Goal: Task Accomplishment & Management: Use online tool/utility

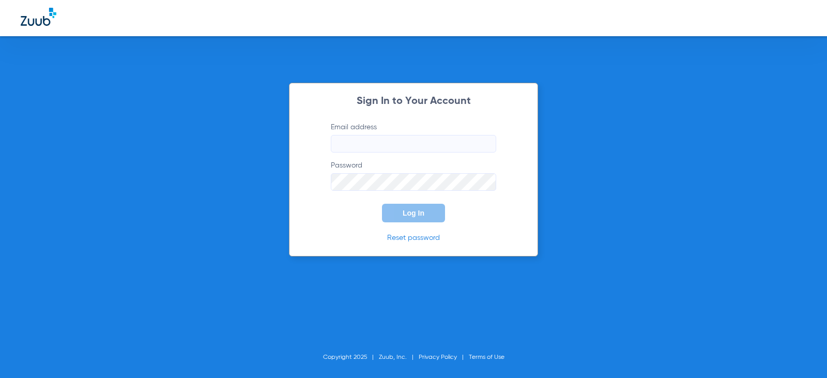
type input "[EMAIL_ADDRESS][DOMAIN_NAME]"
click at [405, 218] on button "Log In" at bounding box center [413, 213] width 63 height 19
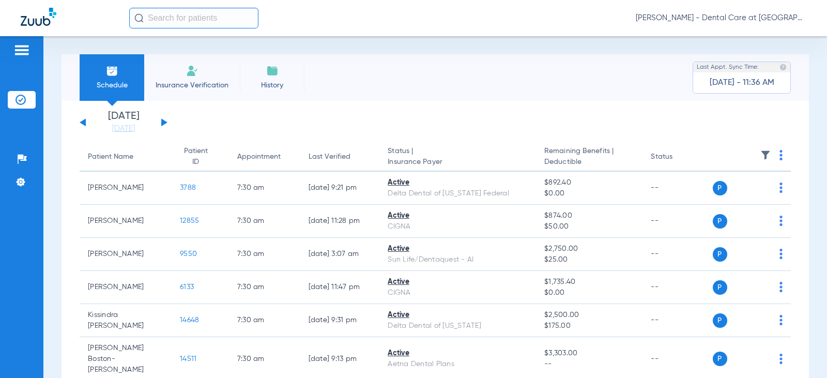
click at [203, 18] on input "text" at bounding box center [193, 18] width 129 height 21
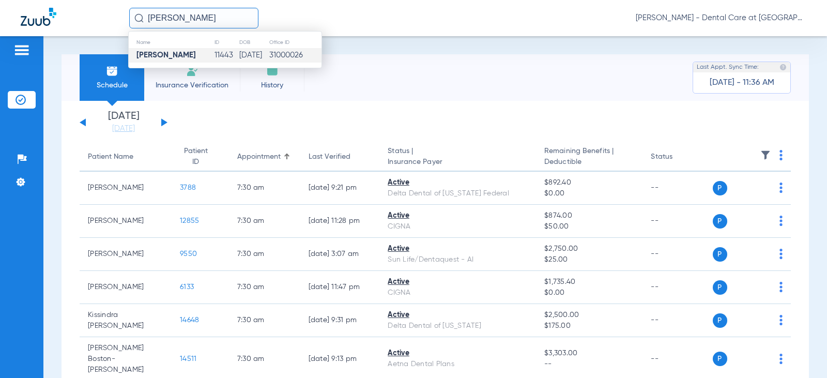
type input "[PERSON_NAME]"
click at [285, 51] on td "31000026" at bounding box center [295, 55] width 53 height 14
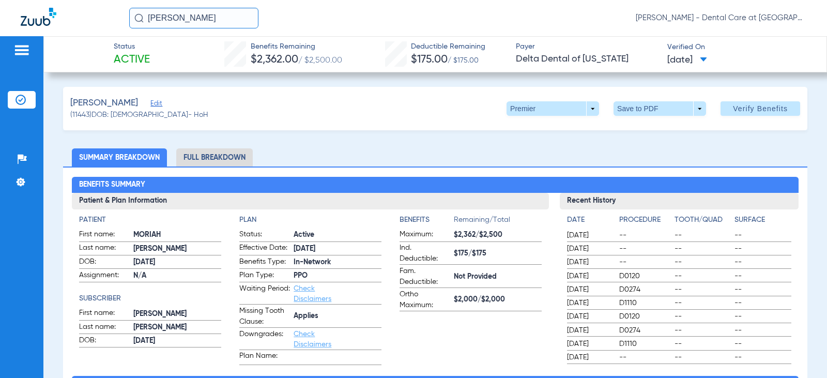
click at [210, 165] on li "Full Breakdown" at bounding box center [214, 157] width 77 height 18
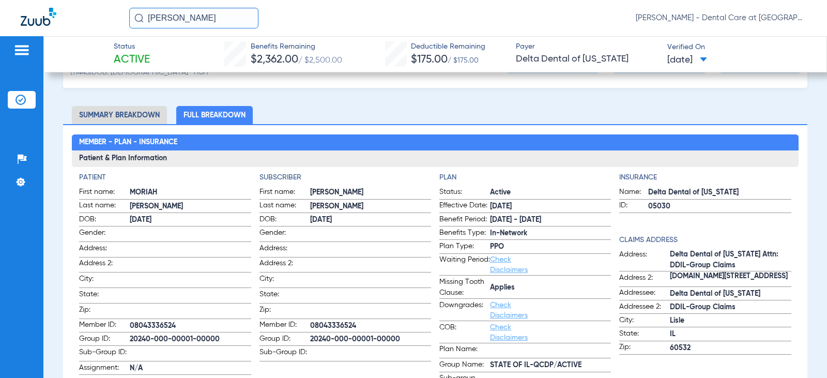
scroll to position [103, 0]
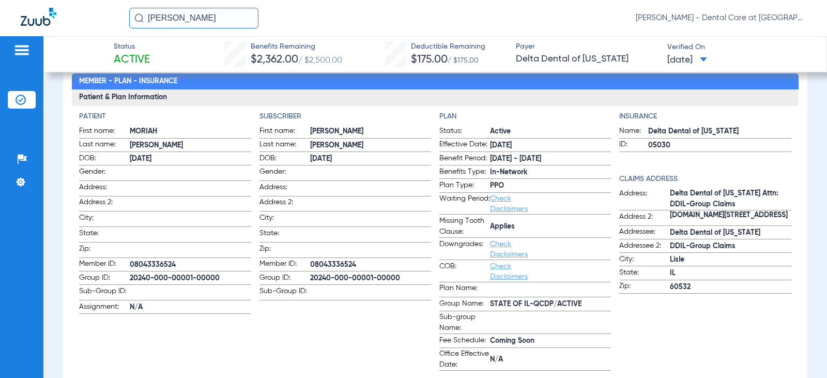
click at [201, 19] on input "[PERSON_NAME]" at bounding box center [193, 18] width 129 height 21
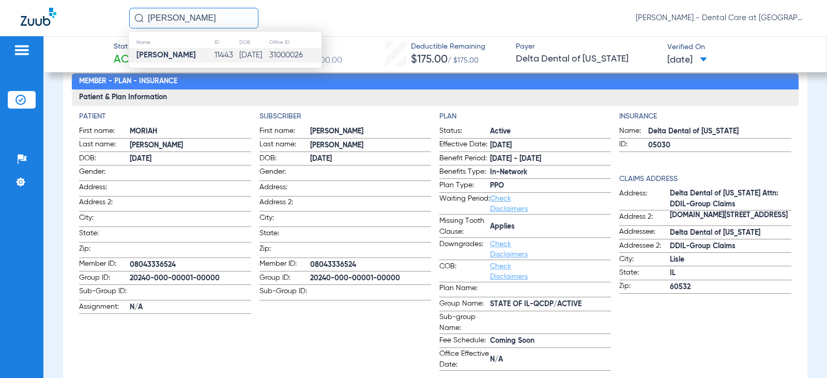
click at [201, 19] on input "[PERSON_NAME]" at bounding box center [193, 18] width 129 height 21
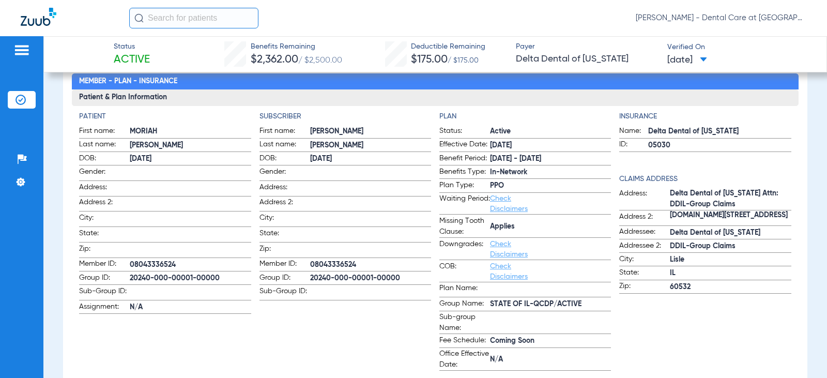
type input "h"
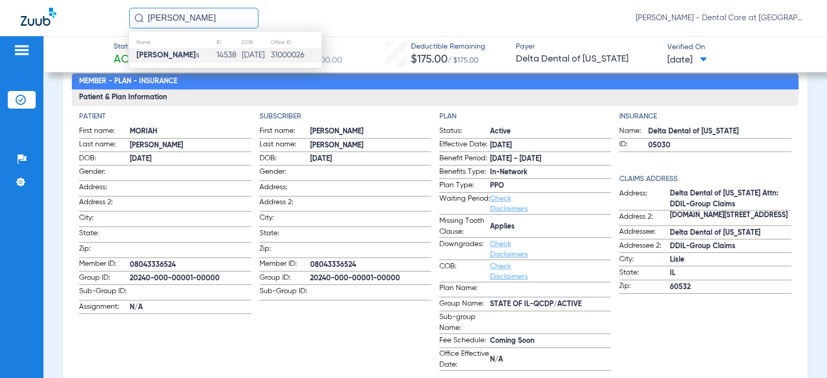
click at [216, 52] on td "14538" at bounding box center [228, 55] width 25 height 14
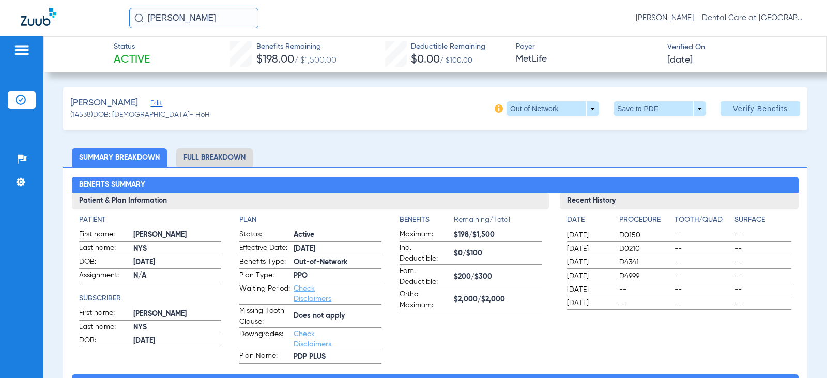
click at [221, 152] on li "Full Breakdown" at bounding box center [214, 157] width 77 height 18
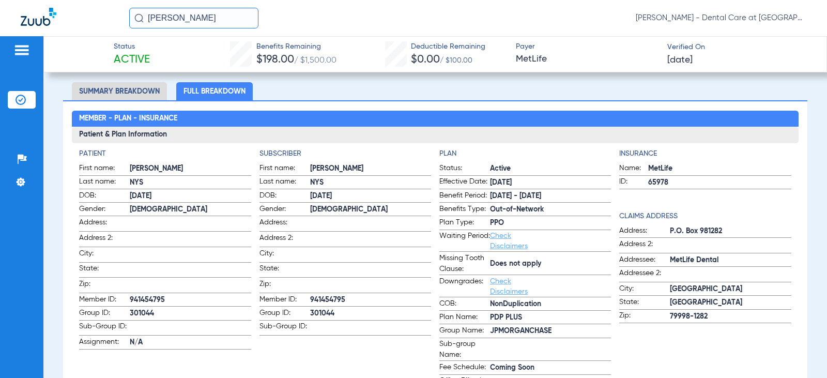
scroll to position [52, 0]
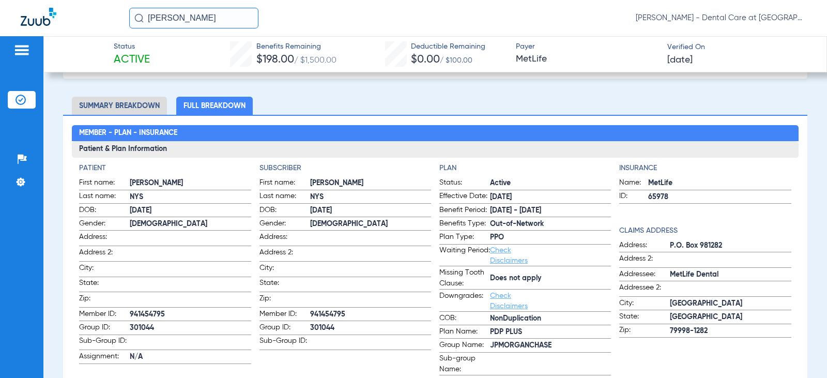
click at [204, 20] on input "[PERSON_NAME]" at bounding box center [193, 18] width 129 height 21
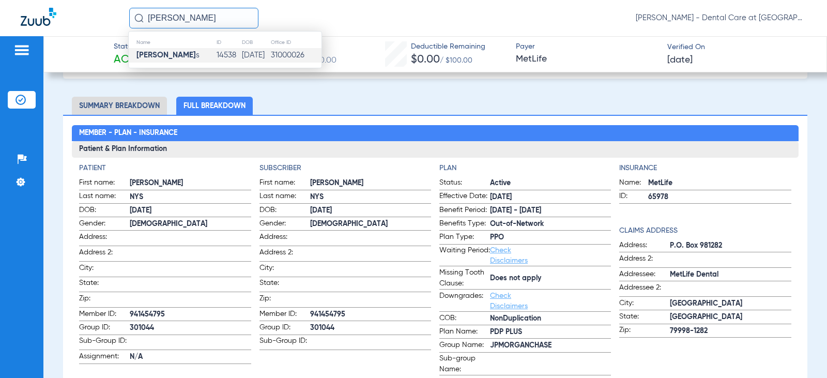
click at [204, 20] on input "[PERSON_NAME]" at bounding box center [193, 18] width 129 height 21
click at [218, 19] on input "[PERSON_NAME]" at bounding box center [193, 18] width 129 height 21
click at [238, 55] on td "[DATE]" at bounding box center [253, 55] width 30 height 14
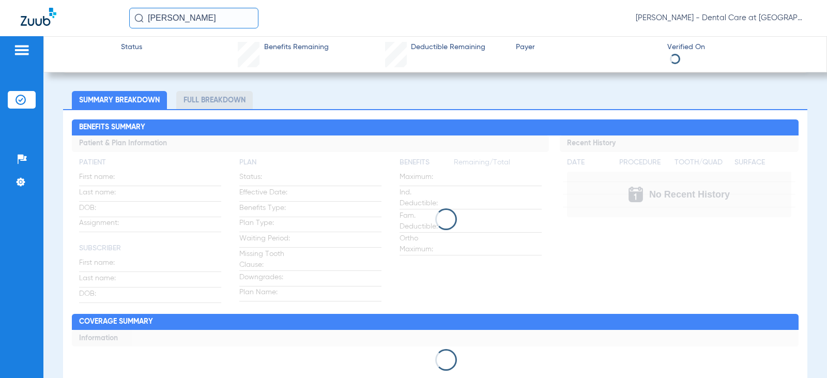
scroll to position [52, 0]
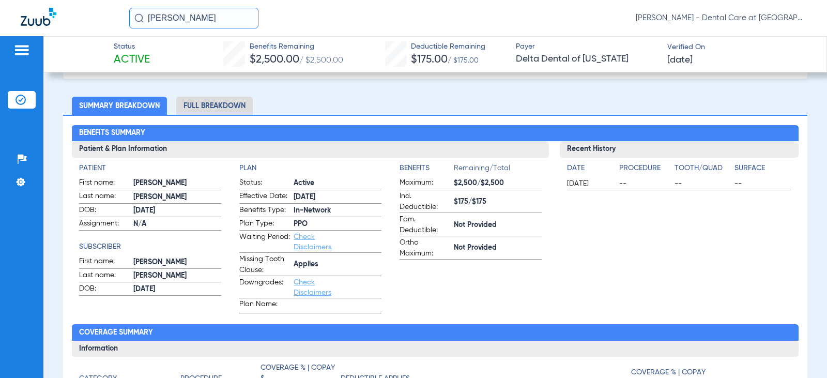
drag, startPoint x: 225, startPoint y: 105, endPoint x: 144, endPoint y: 116, distance: 81.4
click at [225, 105] on li "Full Breakdown" at bounding box center [214, 106] width 77 height 18
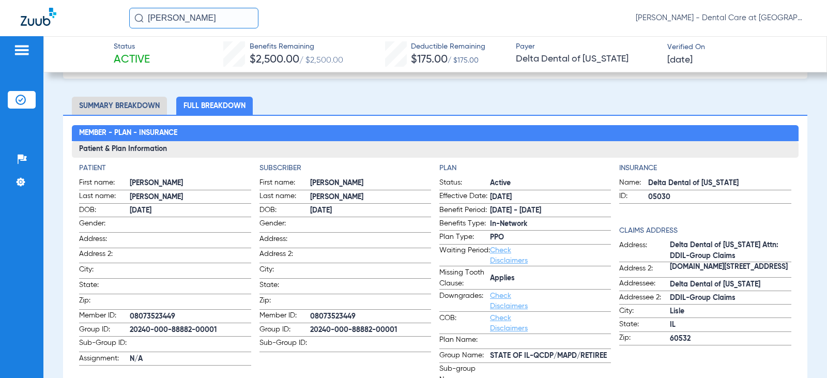
drag, startPoint x: 210, startPoint y: 19, endPoint x: 99, endPoint y: 19, distance: 111.1
click at [99, 19] on div "[PERSON_NAME] [PERSON_NAME] - Dental Care at [GEOGRAPHIC_DATA]" at bounding box center [413, 18] width 827 height 36
drag, startPoint x: 216, startPoint y: 17, endPoint x: 220, endPoint y: 23, distance: 7.5
click at [216, 17] on input "[PERSON_NAME]" at bounding box center [193, 18] width 129 height 21
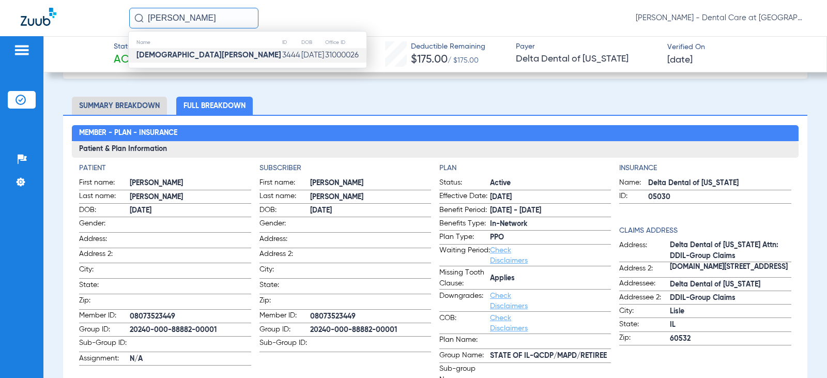
click at [282, 52] on td "3444" at bounding box center [291, 55] width 19 height 14
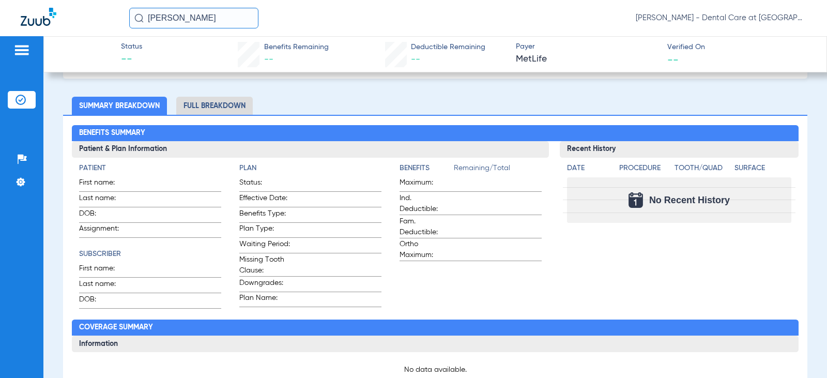
click at [221, 106] on li "Full Breakdown" at bounding box center [214, 106] width 77 height 18
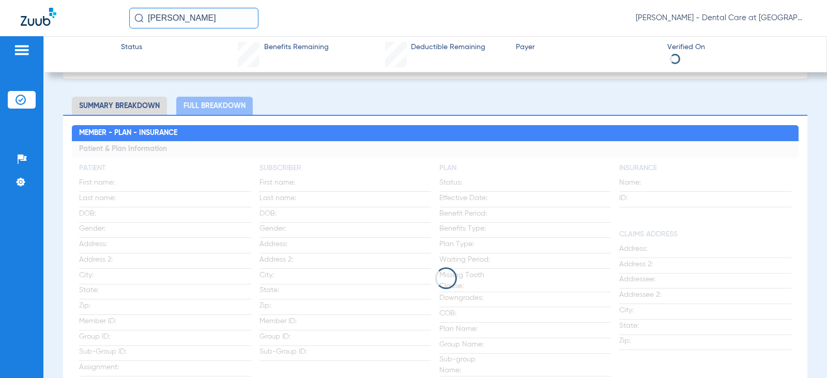
scroll to position [128, 0]
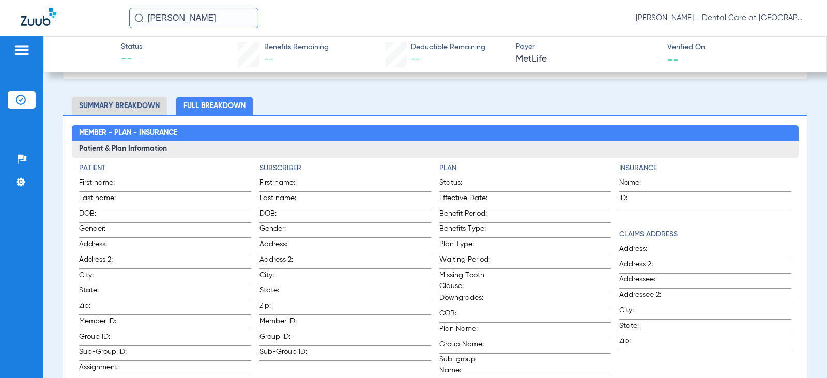
click at [210, 18] on input "[PERSON_NAME]" at bounding box center [193, 18] width 129 height 21
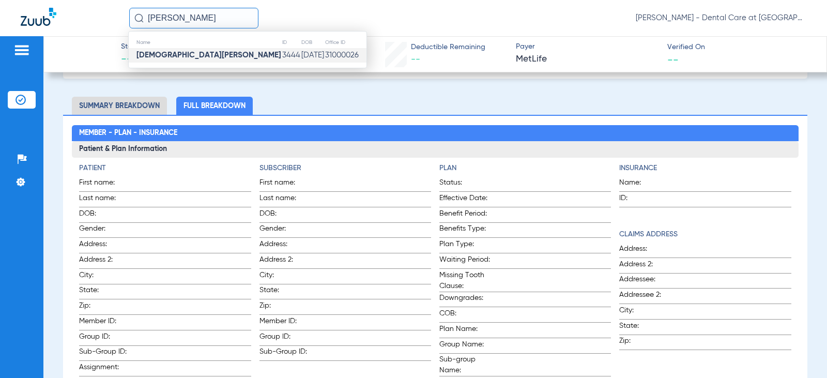
click at [210, 18] on input "[PERSON_NAME]" at bounding box center [193, 18] width 129 height 21
click at [207, 54] on td "[PERSON_NAME]" at bounding box center [171, 55] width 85 height 14
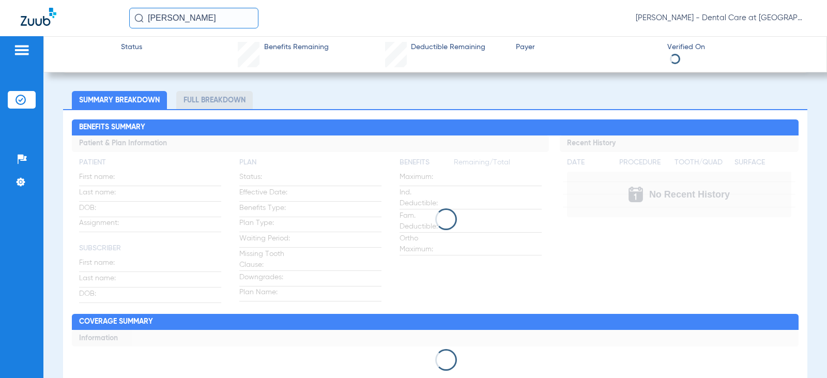
scroll to position [52, 0]
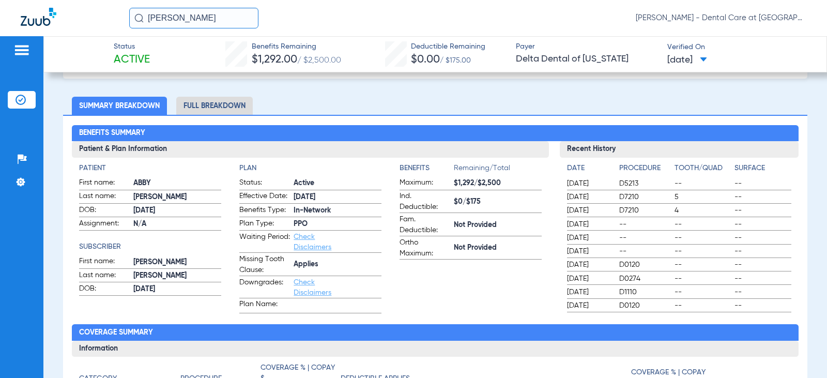
click at [232, 103] on li "Full Breakdown" at bounding box center [214, 106] width 77 height 18
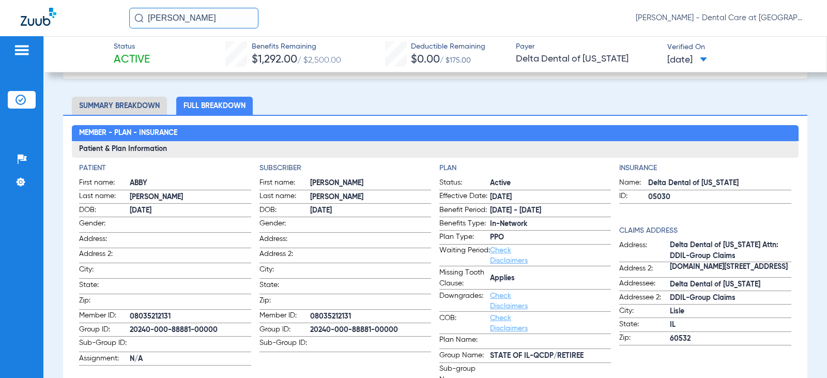
click at [206, 13] on input "[PERSON_NAME]" at bounding box center [193, 18] width 129 height 21
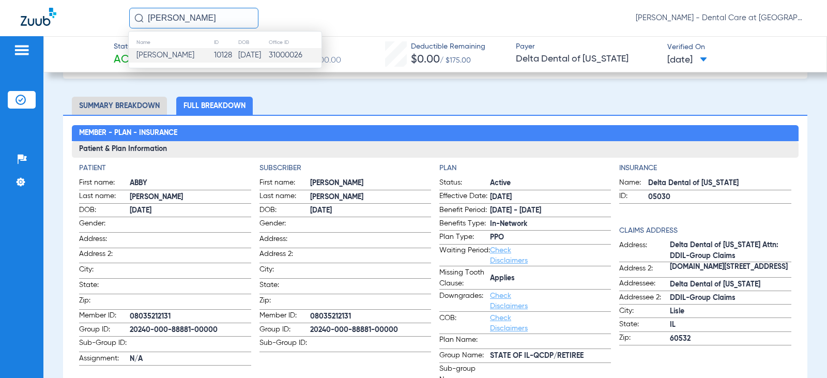
click at [206, 13] on input "[PERSON_NAME]" at bounding box center [193, 18] width 129 height 21
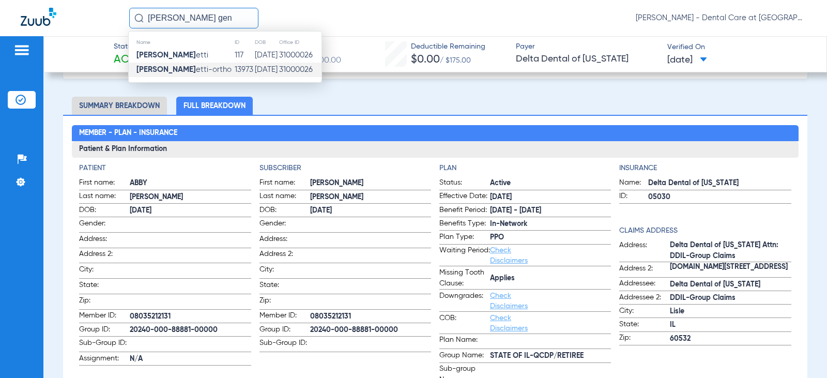
click at [234, 64] on td "13973" at bounding box center [244, 70] width 20 height 14
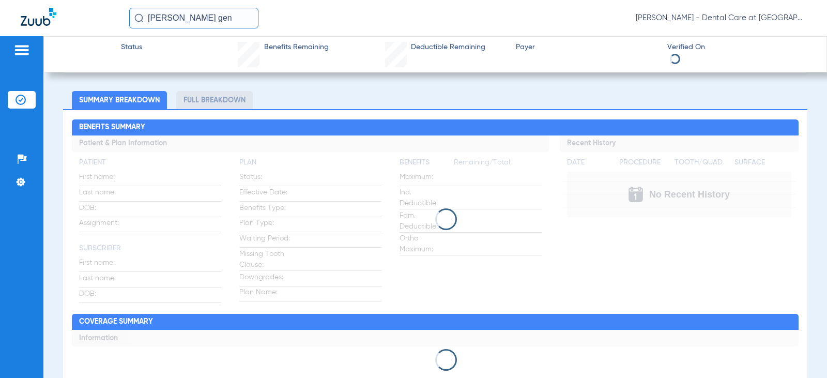
scroll to position [52, 0]
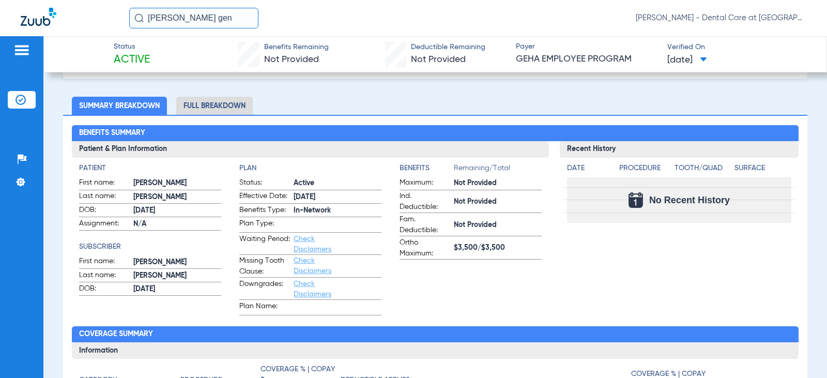
click at [221, 104] on li "Full Breakdown" at bounding box center [214, 106] width 77 height 18
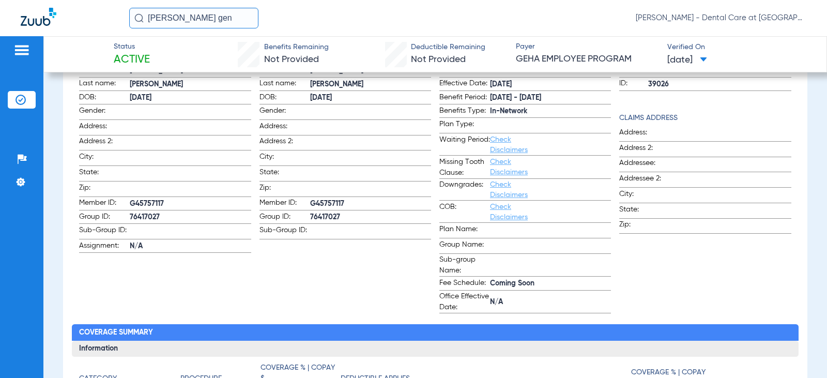
scroll to position [207, 0]
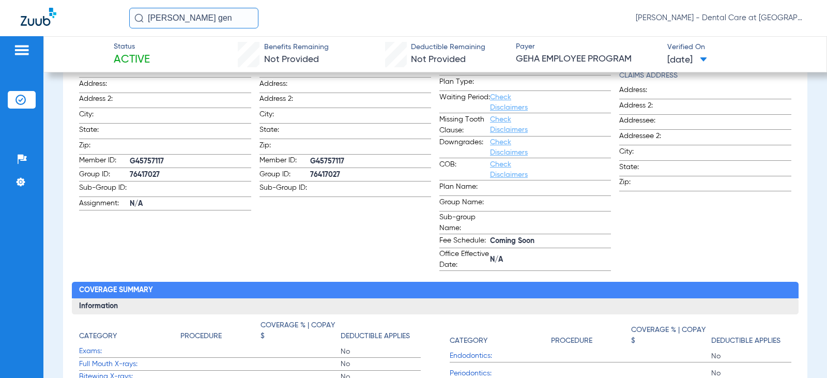
click at [211, 20] on input "[PERSON_NAME] gen" at bounding box center [193, 18] width 129 height 21
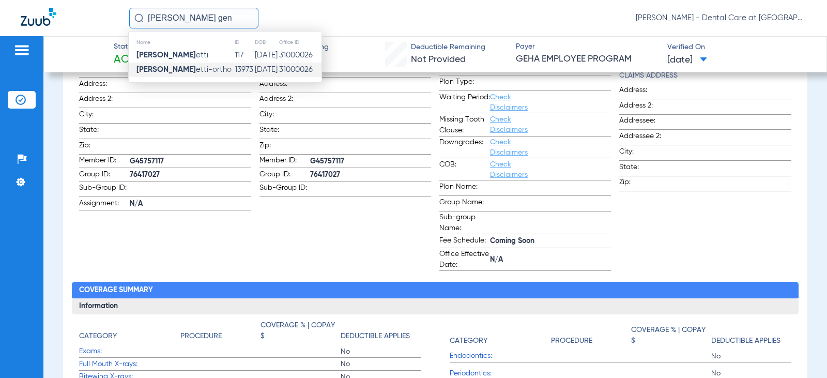
click at [211, 20] on input "[PERSON_NAME] gen" at bounding box center [193, 18] width 129 height 21
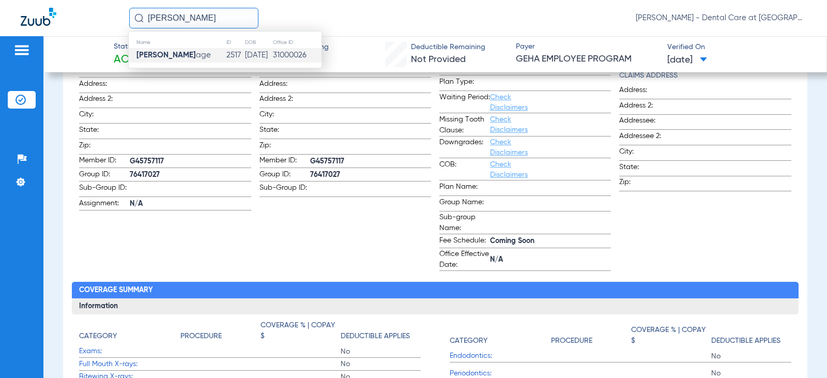
click at [226, 53] on td "2517" at bounding box center [235, 55] width 18 height 14
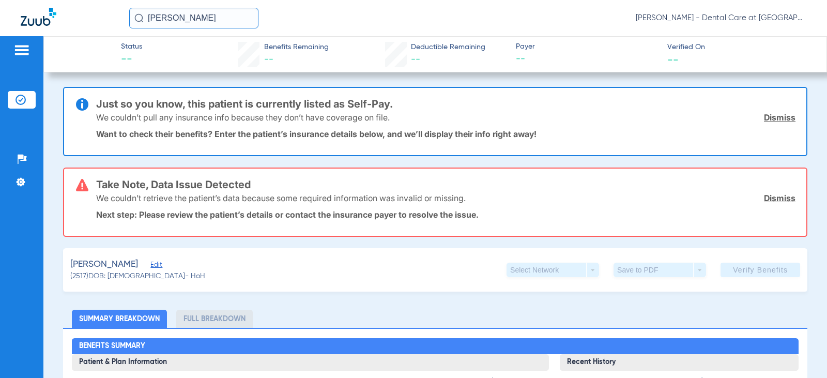
click at [193, 22] on input "[PERSON_NAME]" at bounding box center [193, 18] width 129 height 21
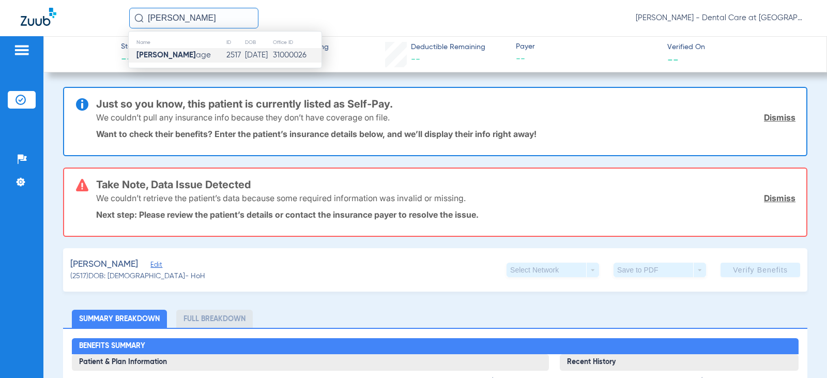
click at [193, 22] on input "[PERSON_NAME]" at bounding box center [193, 18] width 129 height 21
click at [183, 63] on div "Name ID DOB Office ID [PERSON_NAME] 13901 [DATE] 31000026" at bounding box center [225, 49] width 194 height 37
click at [185, 56] on span "[PERSON_NAME]" at bounding box center [165, 55] width 58 height 8
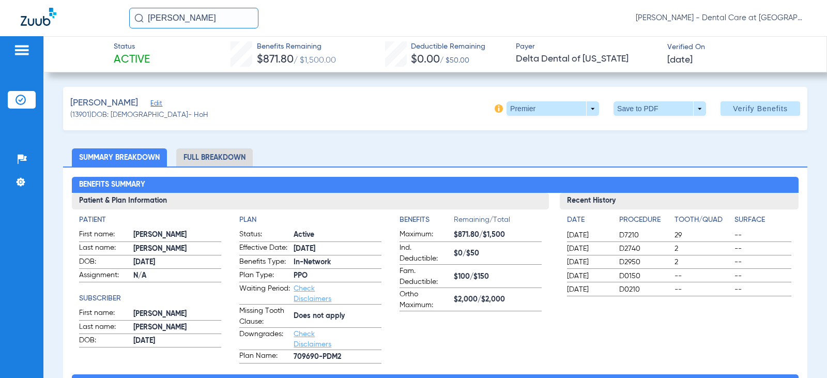
click at [197, 159] on li "Full Breakdown" at bounding box center [214, 157] width 77 height 18
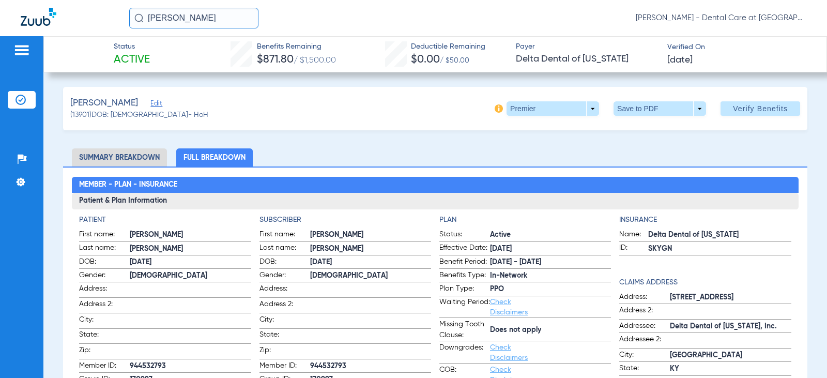
click at [142, 156] on li "Summary Breakdown" at bounding box center [119, 157] width 95 height 18
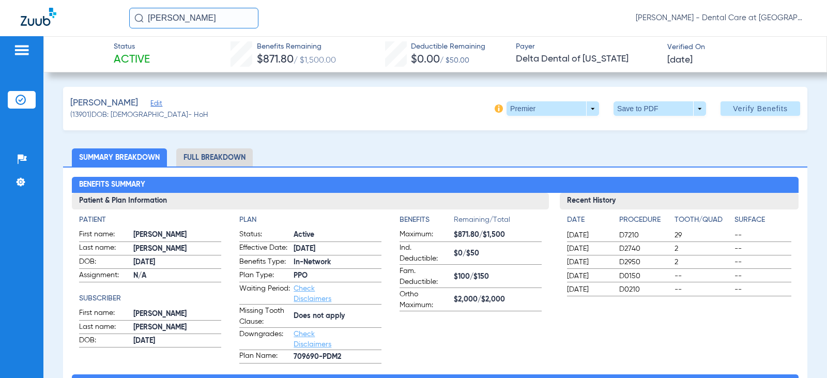
click at [202, 156] on li "Full Breakdown" at bounding box center [214, 157] width 77 height 18
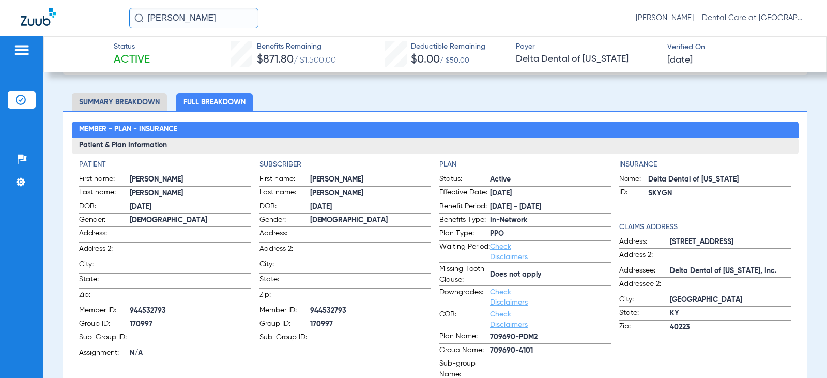
scroll to position [52, 0]
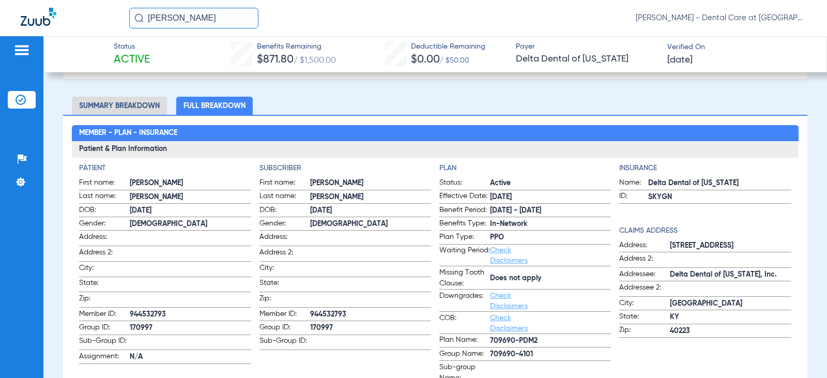
click at [207, 18] on input "[PERSON_NAME]" at bounding box center [193, 18] width 129 height 21
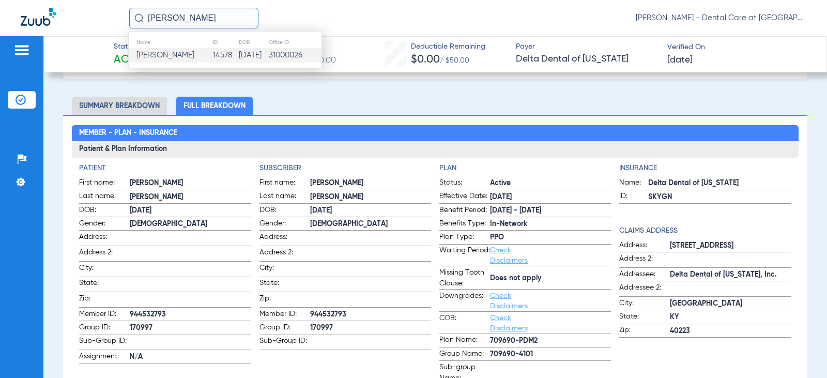
click at [210, 57] on td "[PERSON_NAME]" at bounding box center [171, 55] width 84 height 14
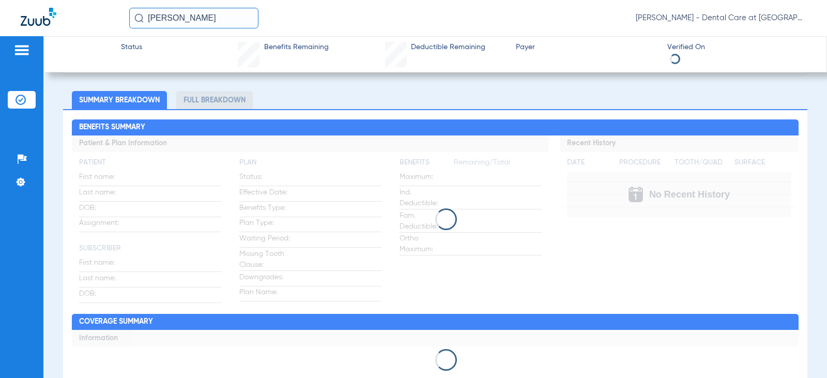
scroll to position [52, 0]
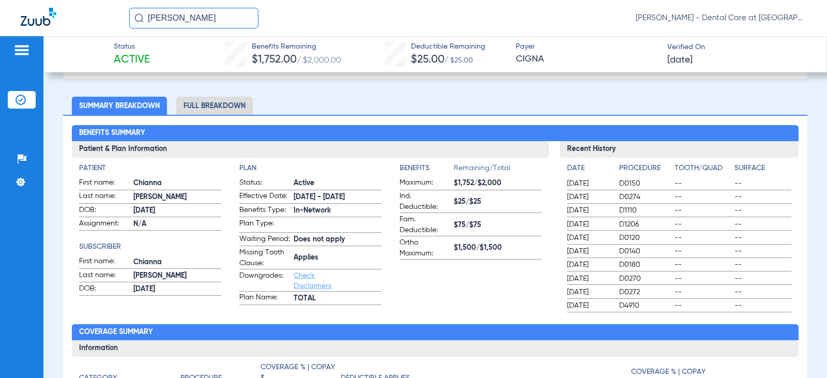
click at [235, 106] on li "Full Breakdown" at bounding box center [214, 106] width 77 height 18
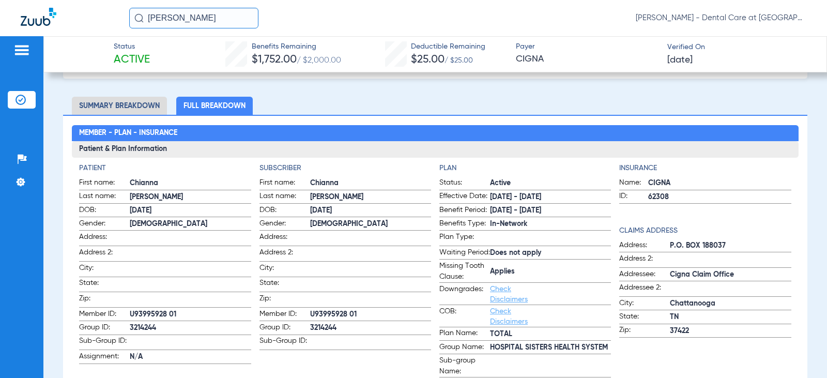
click at [226, 19] on input "[PERSON_NAME]" at bounding box center [193, 18] width 129 height 21
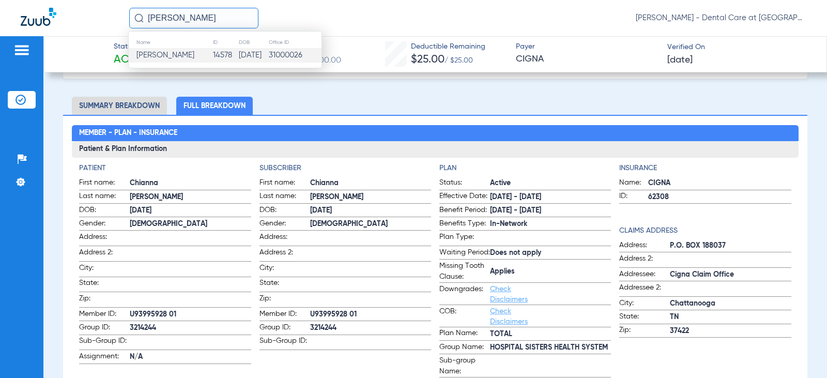
click at [226, 19] on input "[PERSON_NAME]" at bounding box center [193, 18] width 129 height 21
click at [227, 53] on td "14317" at bounding box center [225, 55] width 24 height 14
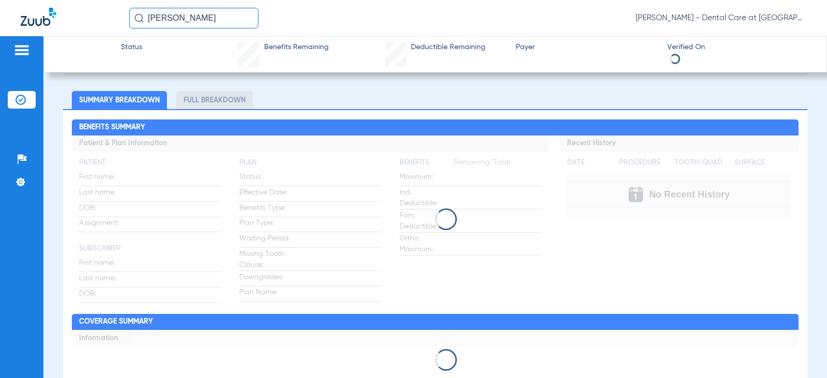
scroll to position [52, 0]
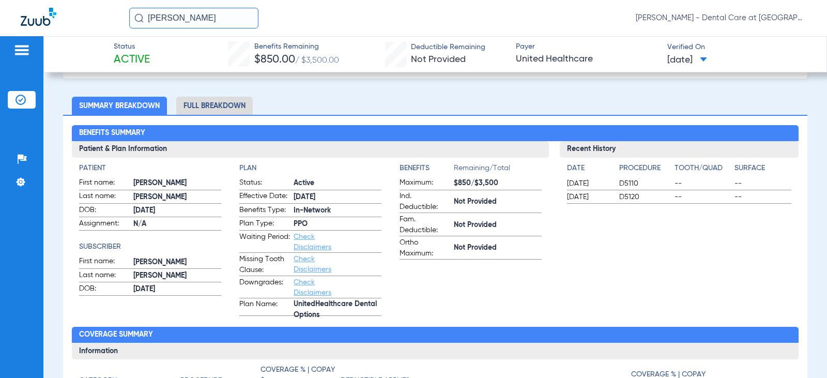
click at [232, 111] on li "Full Breakdown" at bounding box center [214, 106] width 77 height 18
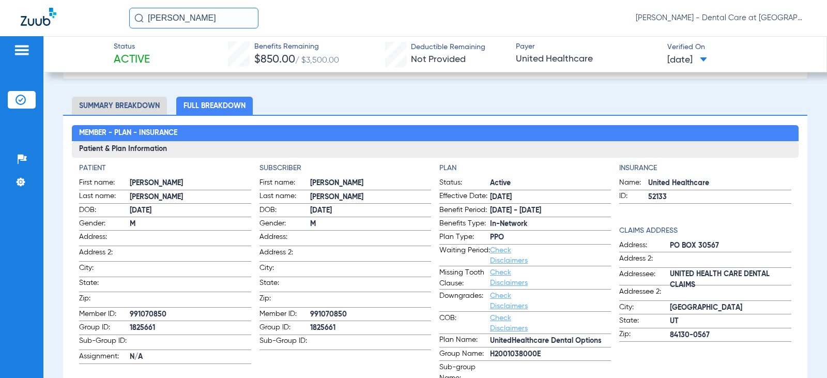
click at [217, 17] on input "[PERSON_NAME]" at bounding box center [193, 18] width 129 height 21
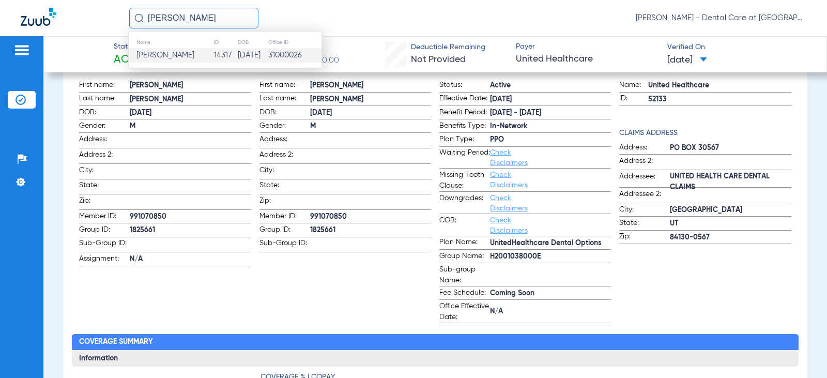
scroll to position [155, 0]
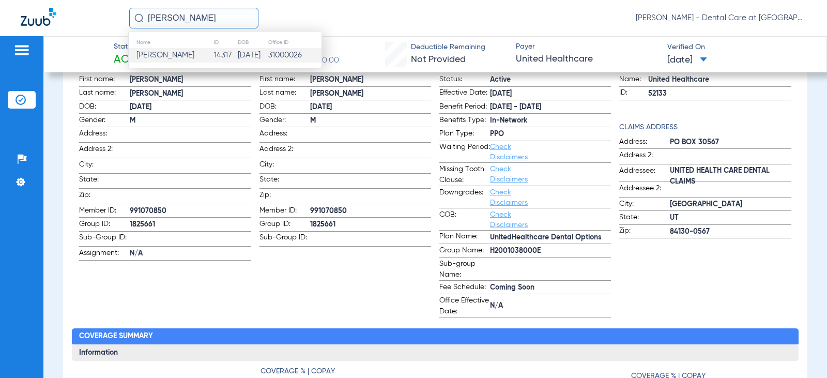
click at [222, 19] on input "[PERSON_NAME]" at bounding box center [193, 18] width 129 height 21
click at [226, 19] on input "[PERSON_NAME]" at bounding box center [193, 18] width 129 height 21
click at [243, 56] on td "[DATE]" at bounding box center [254, 55] width 29 height 14
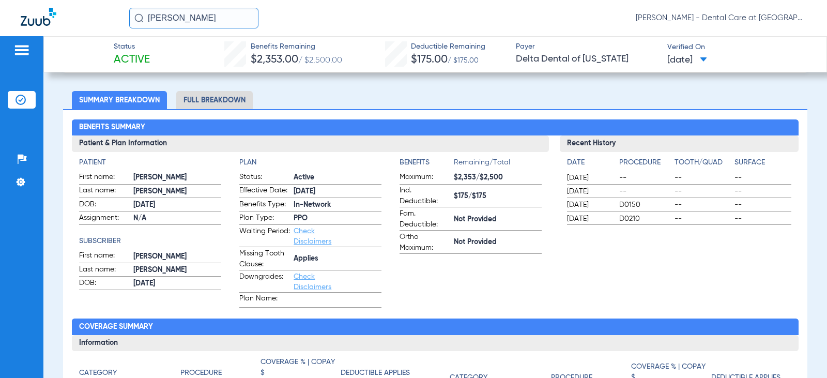
click at [211, 106] on li "Full Breakdown" at bounding box center [214, 100] width 77 height 18
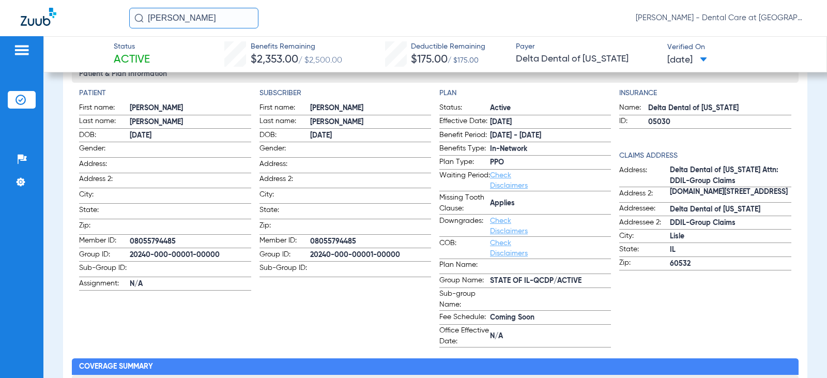
scroll to position [115, 0]
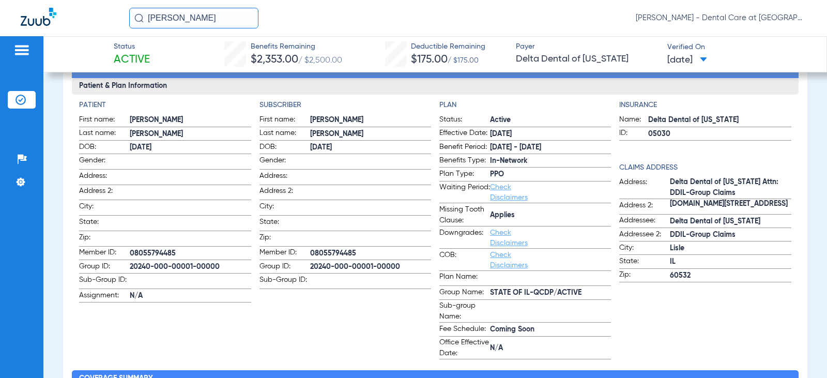
drag, startPoint x: 211, startPoint y: 18, endPoint x: 66, endPoint y: 18, distance: 145.3
click at [66, 18] on div "[PERSON_NAME] [PERSON_NAME] - Dental Care at [GEOGRAPHIC_DATA]" at bounding box center [413, 18] width 827 height 36
click at [233, 19] on input "[PERSON_NAME]" at bounding box center [193, 18] width 129 height 21
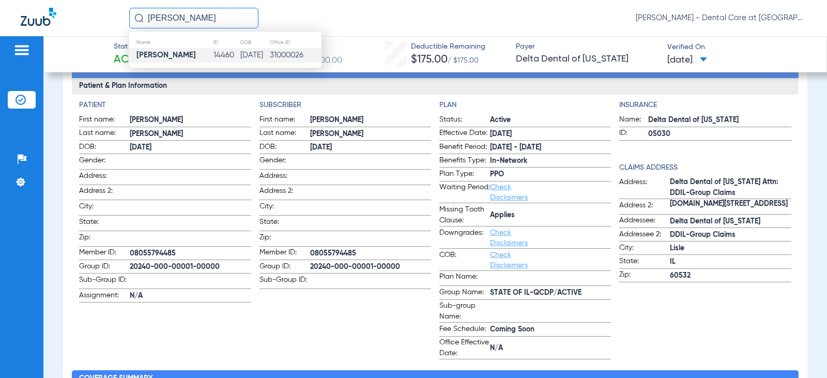
type input "[PERSON_NAME]"
click at [218, 52] on td "14460" at bounding box center [226, 55] width 27 height 14
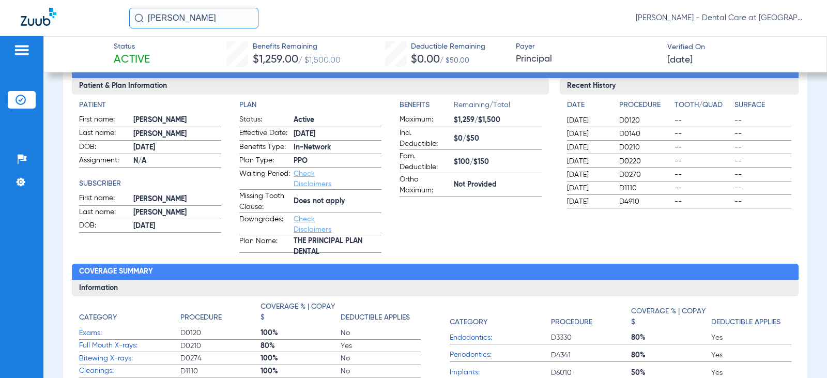
drag, startPoint x: 208, startPoint y: 17, endPoint x: 19, endPoint y: 40, distance: 190.0
click at [40, 38] on app-portal-wrapper "[PERSON_NAME] [PERSON_NAME] - Dental Care at [GEOGRAPHIC_DATA] Patients Insuran…" at bounding box center [413, 207] width 827 height 414
click at [188, 16] on input "text" at bounding box center [193, 18] width 129 height 21
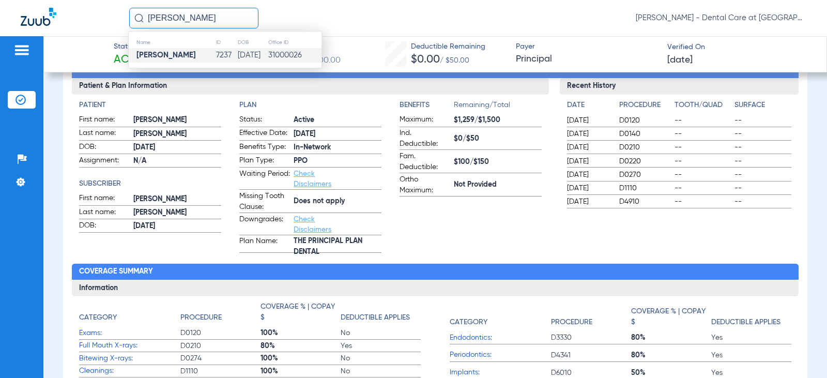
type input "[PERSON_NAME]"
click at [217, 57] on td "7237" at bounding box center [226, 55] width 21 height 14
